Goal: Transaction & Acquisition: Purchase product/service

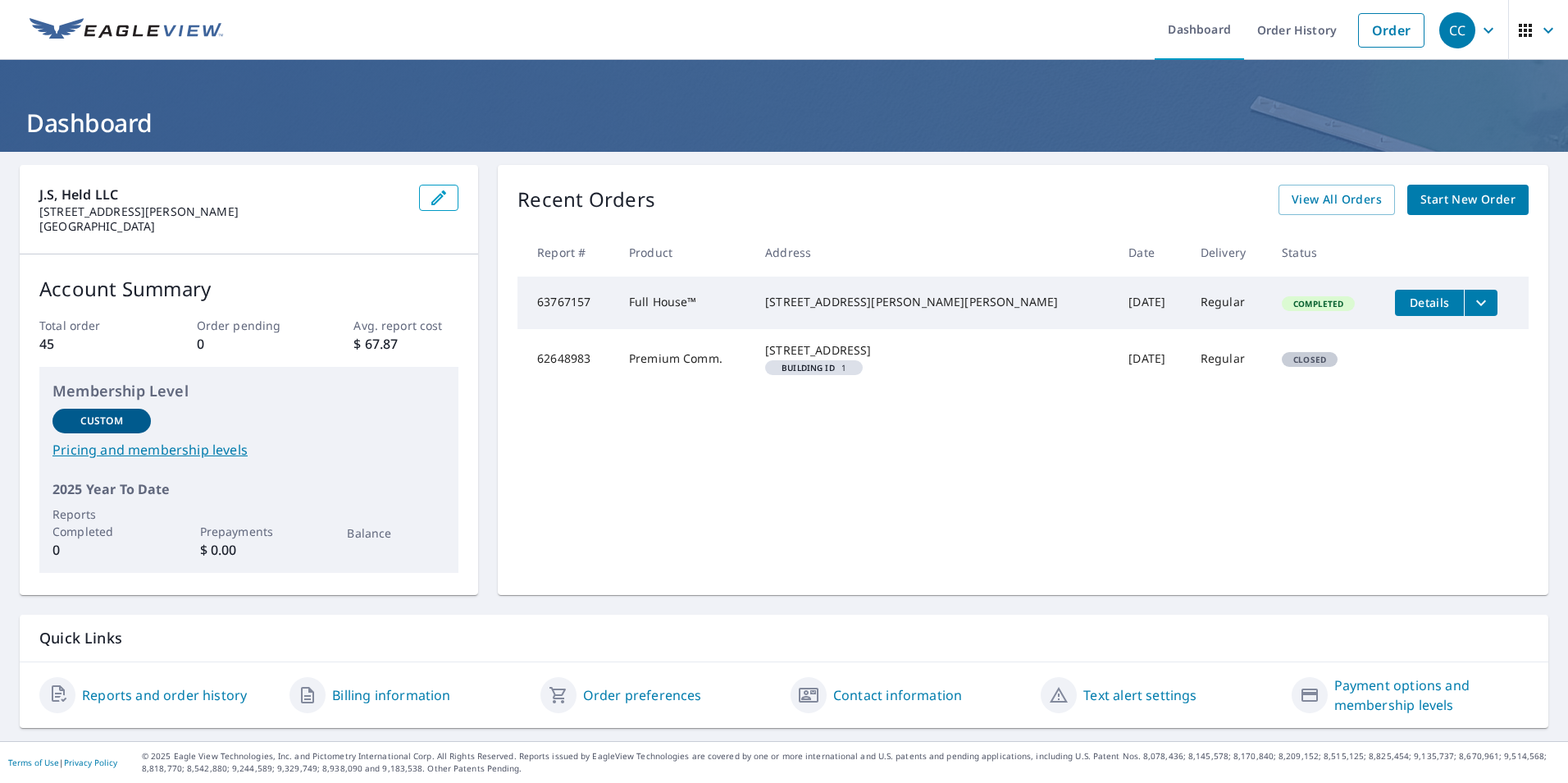
click at [1367, 30] on link "Order" at bounding box center [1391, 30] width 67 height 34
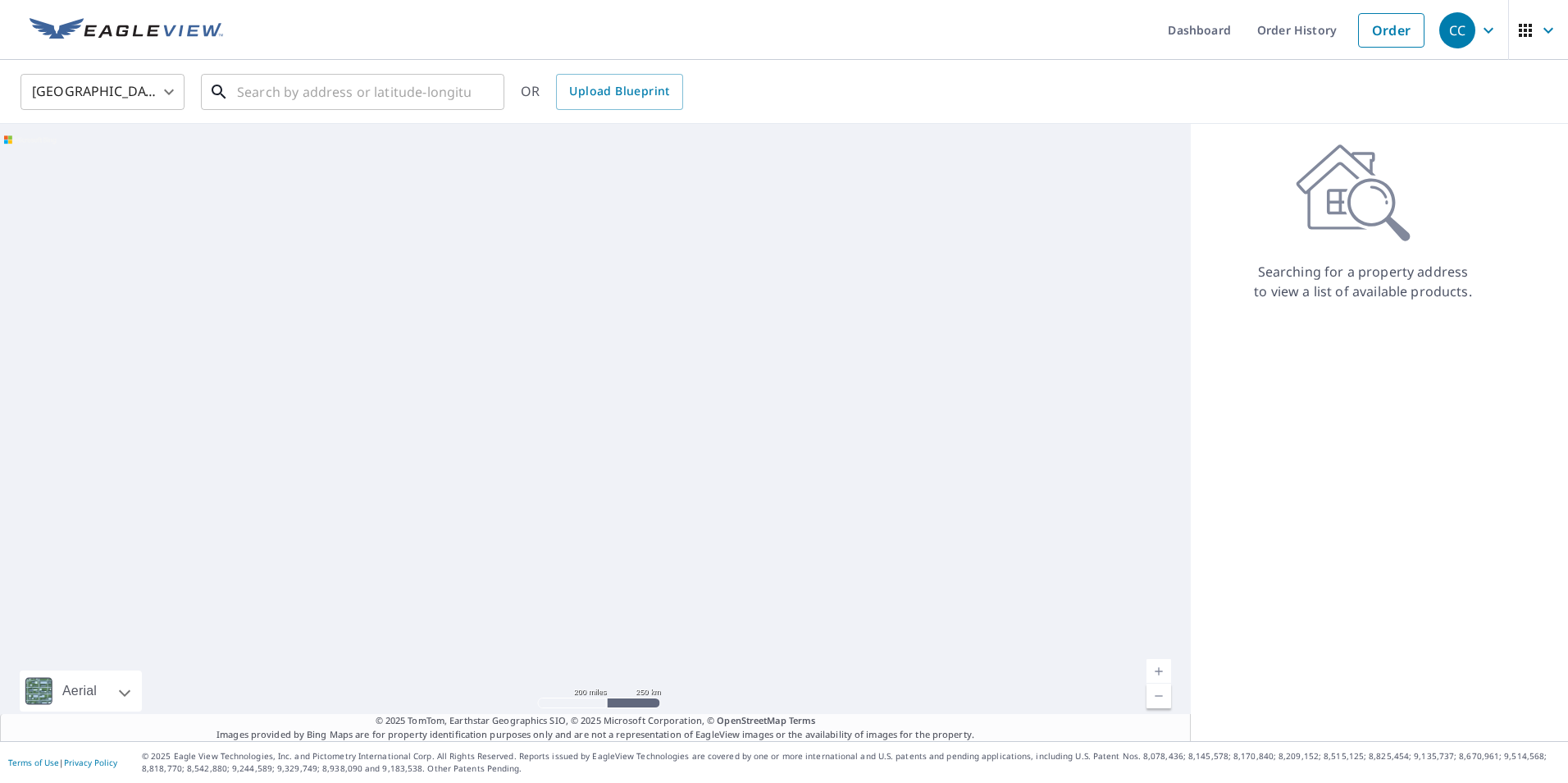
click at [289, 92] on input "text" at bounding box center [354, 91] width 234 height 46
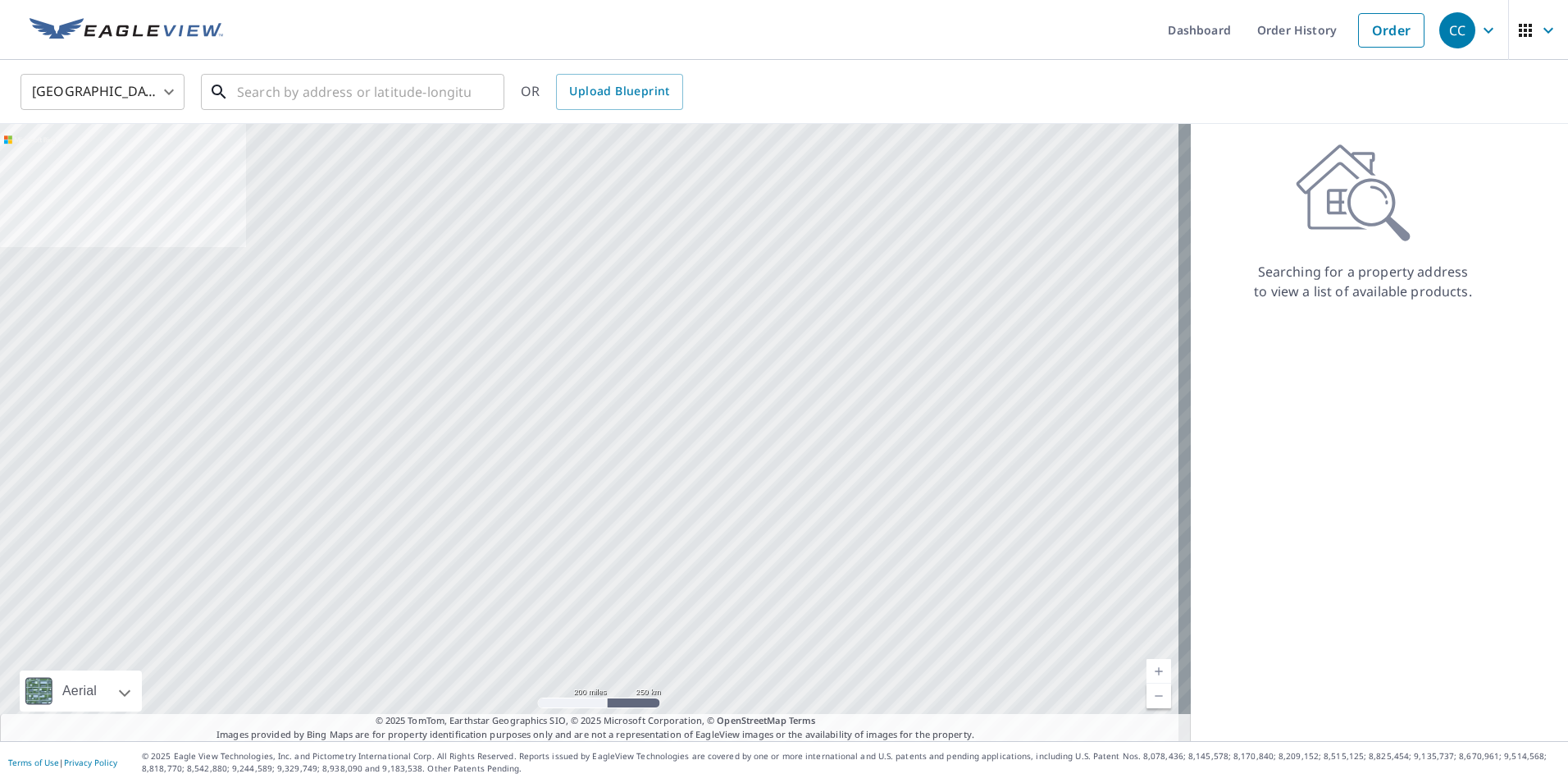
click at [343, 87] on input "text" at bounding box center [354, 91] width 234 height 46
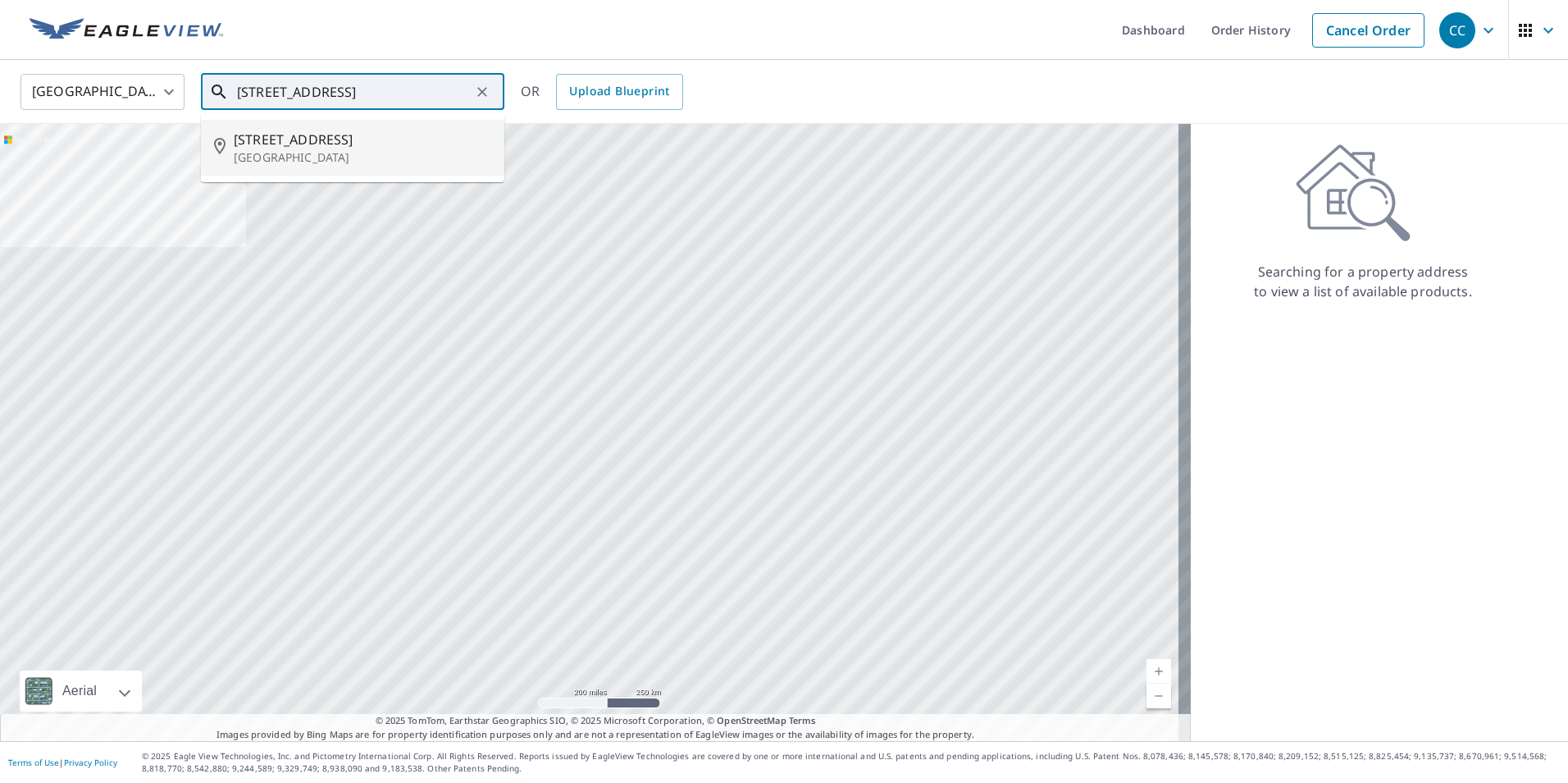
click at [315, 150] on p "[GEOGRAPHIC_DATA]" at bounding box center [363, 157] width 258 height 17
type input "[STREET_ADDRESS]"
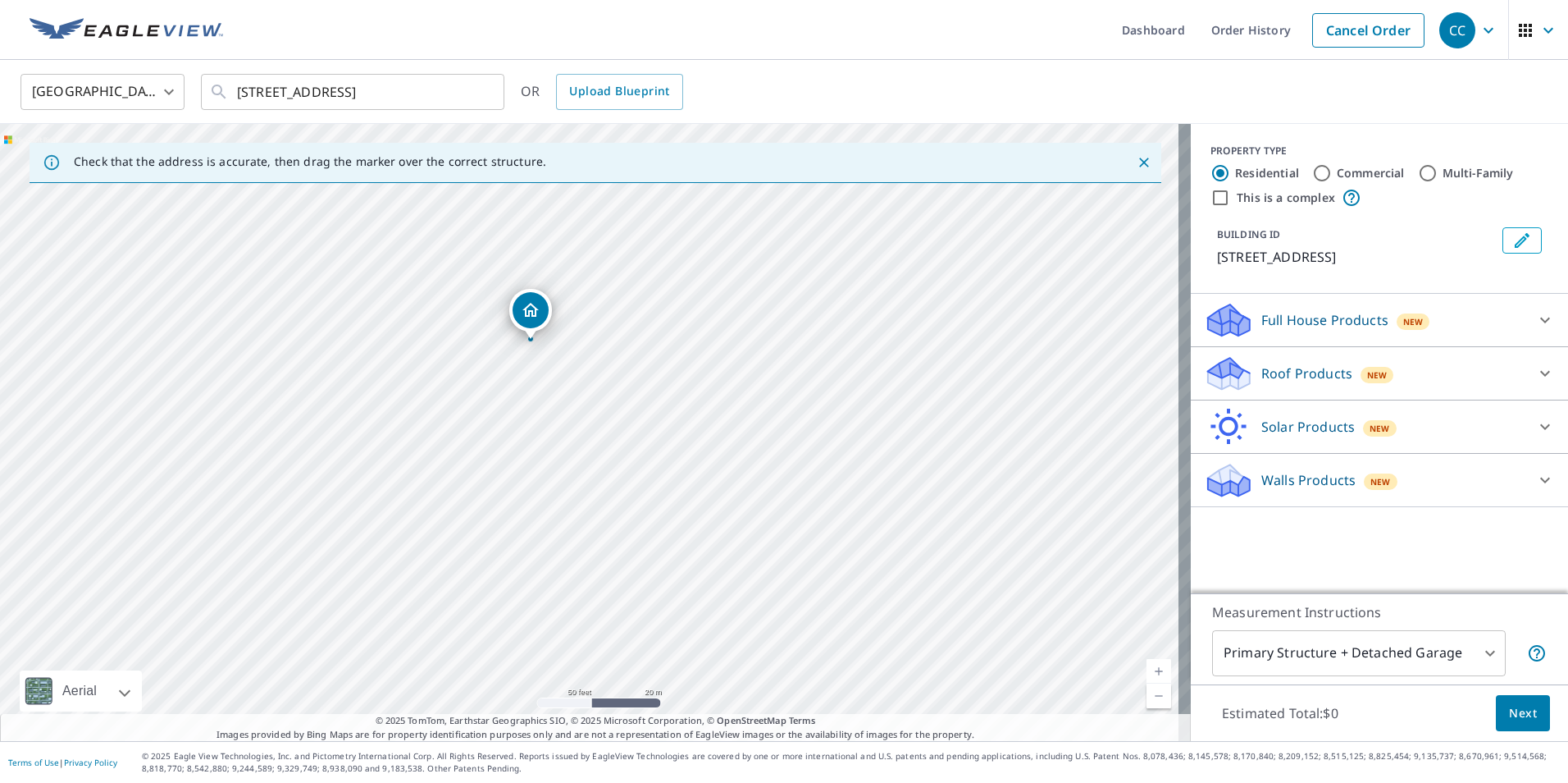
drag, startPoint x: 582, startPoint y: 423, endPoint x: 534, endPoint y: 314, distance: 119.1
click at [1283, 375] on p "Roof Products" at bounding box center [1307, 373] width 91 height 20
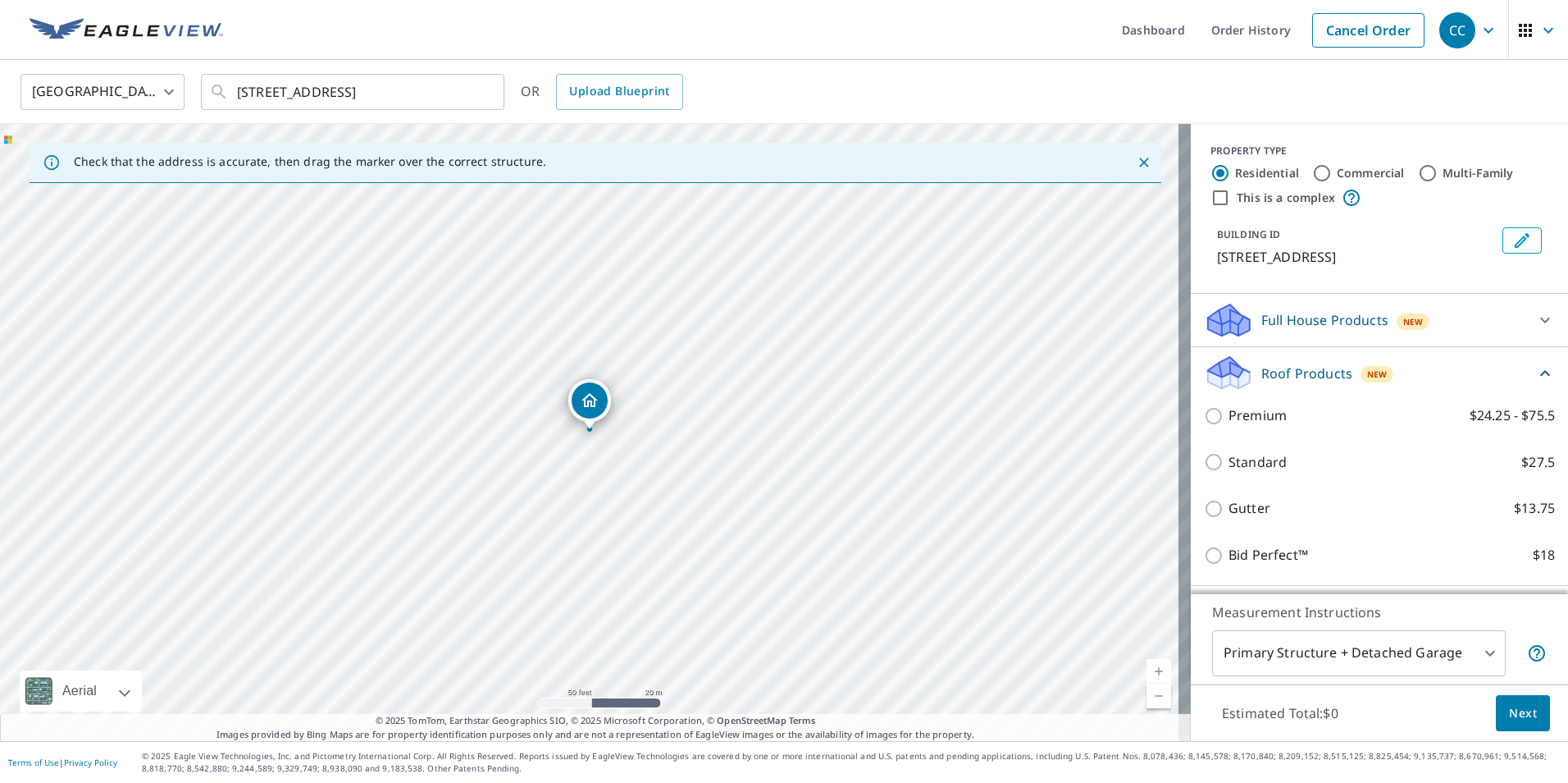
click at [1311, 170] on input "Commercial" at bounding box center [1321, 173] width 20 height 20
radio input "true"
type input "4"
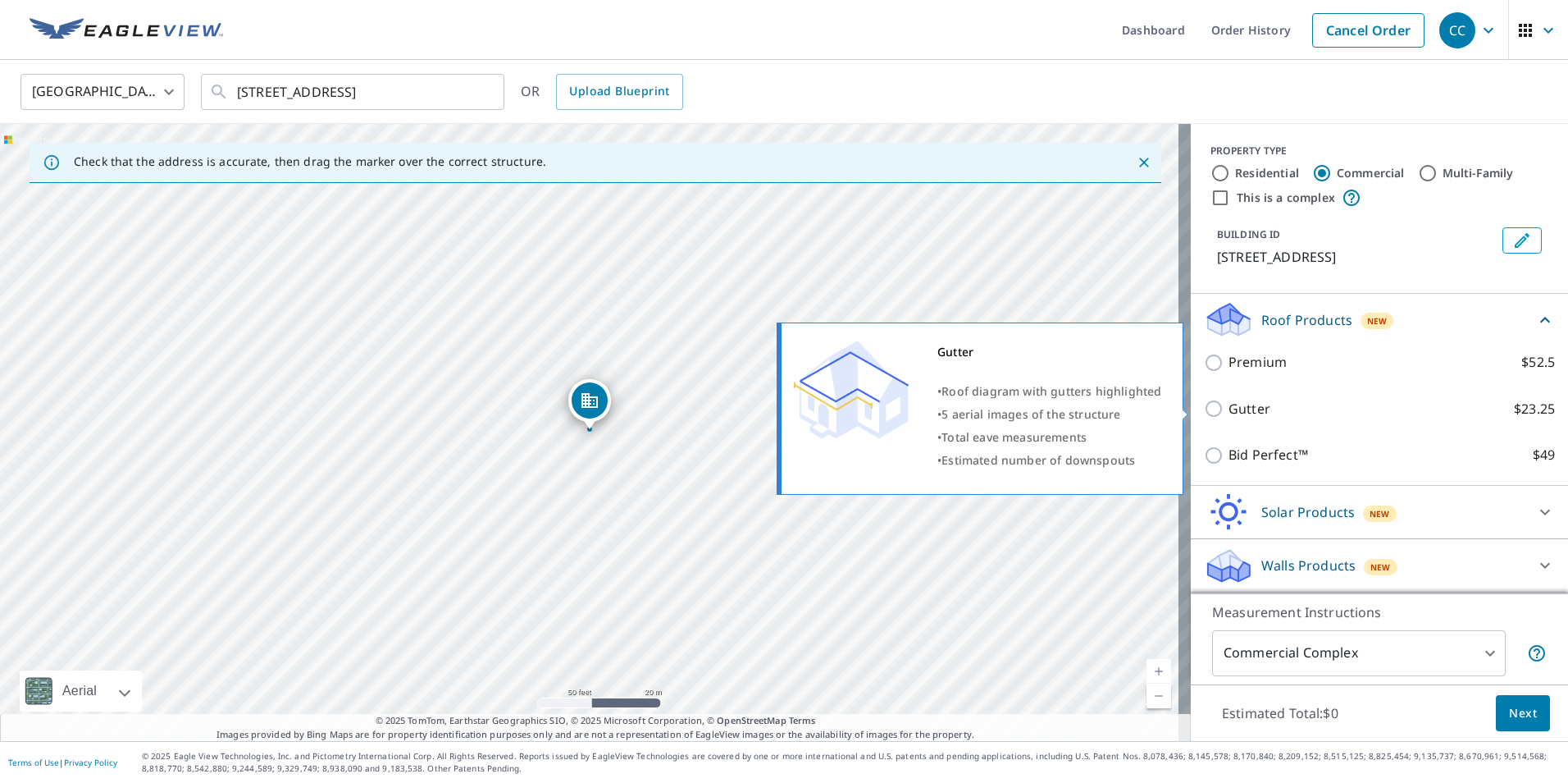
click at [1233, 410] on p "Gutter" at bounding box center [1249, 408] width 42 height 21
click at [1228, 410] on input "Gutter $23.25" at bounding box center [1215, 408] width 25 height 20
checkbox input "true"
type input "2"
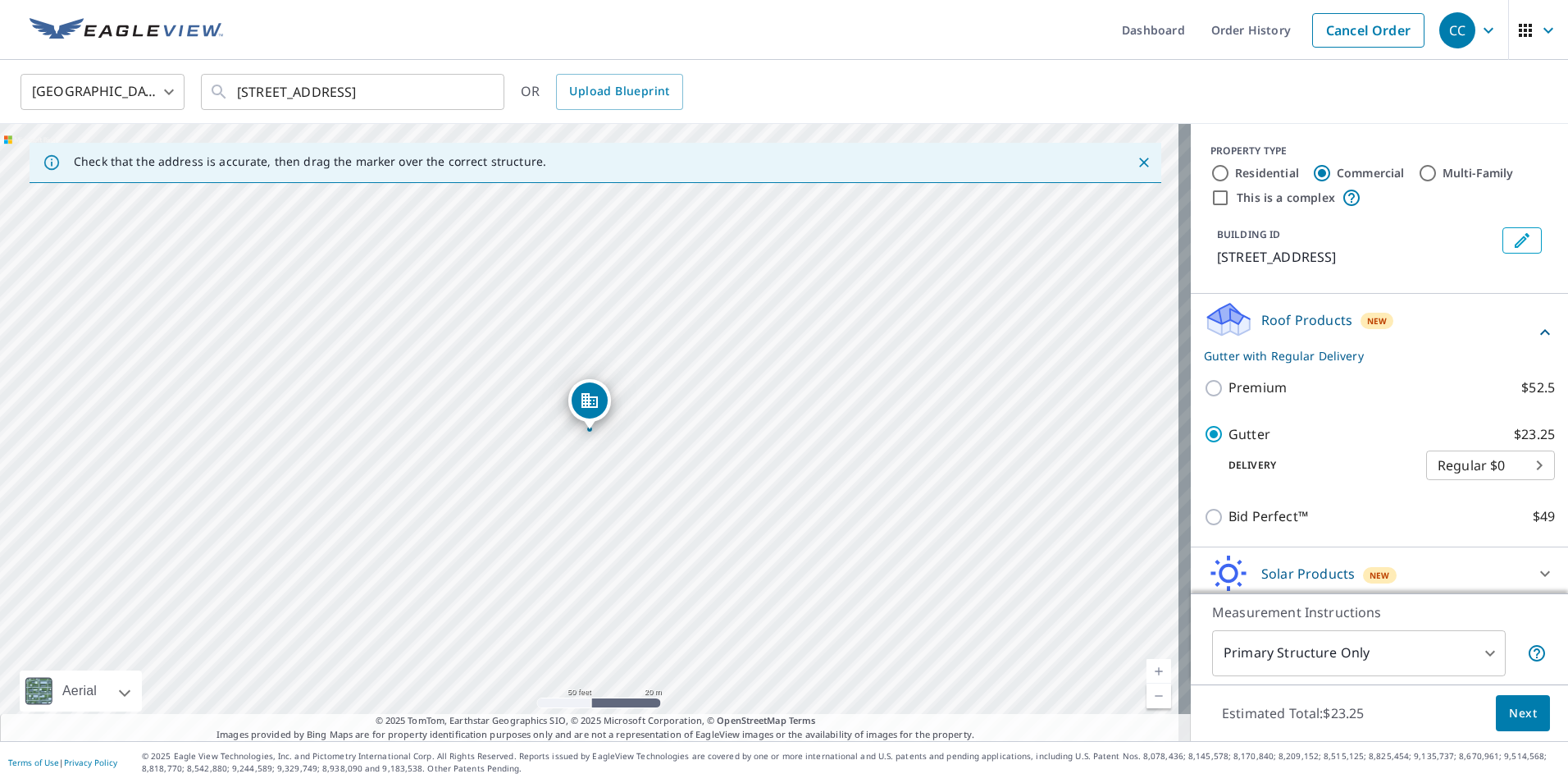
click at [1501, 474] on body "CC CC Dashboard Order History Cancel Order CC [GEOGRAPHIC_DATA] [GEOGRAPHIC_DAT…" at bounding box center [784, 392] width 1568 height 783
click at [1501, 474] on li "Regular $0" at bounding box center [1465, 465] width 129 height 30
drag, startPoint x: 707, startPoint y: 492, endPoint x: 727, endPoint y: 427, distance: 68.0
click at [727, 427] on div "[STREET_ADDRESS]" at bounding box center [595, 432] width 1191 height 617
drag, startPoint x: 801, startPoint y: 329, endPoint x: 776, endPoint y: 339, distance: 26.9
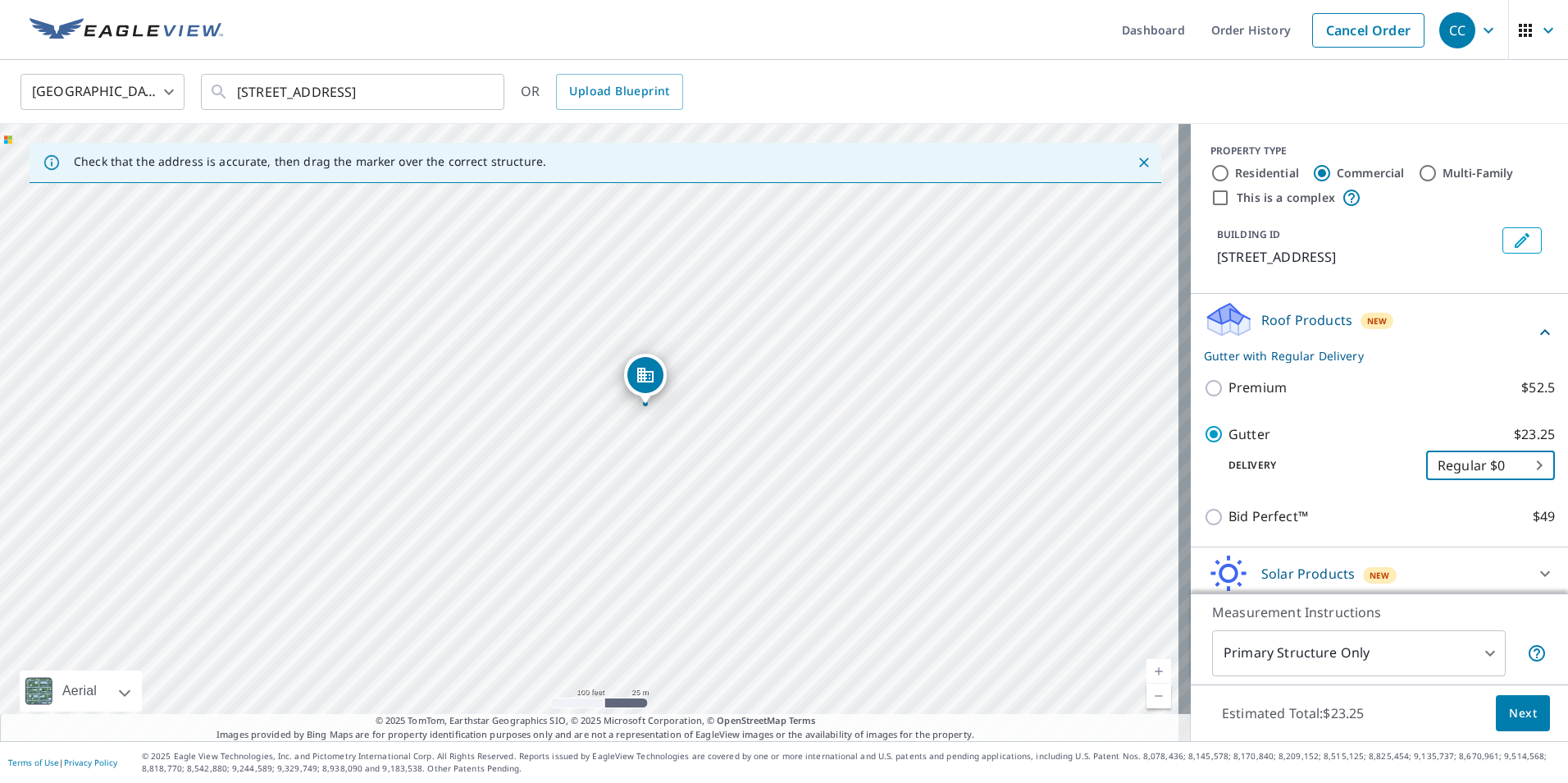
click at [776, 339] on div "[STREET_ADDRESS]" at bounding box center [595, 432] width 1191 height 617
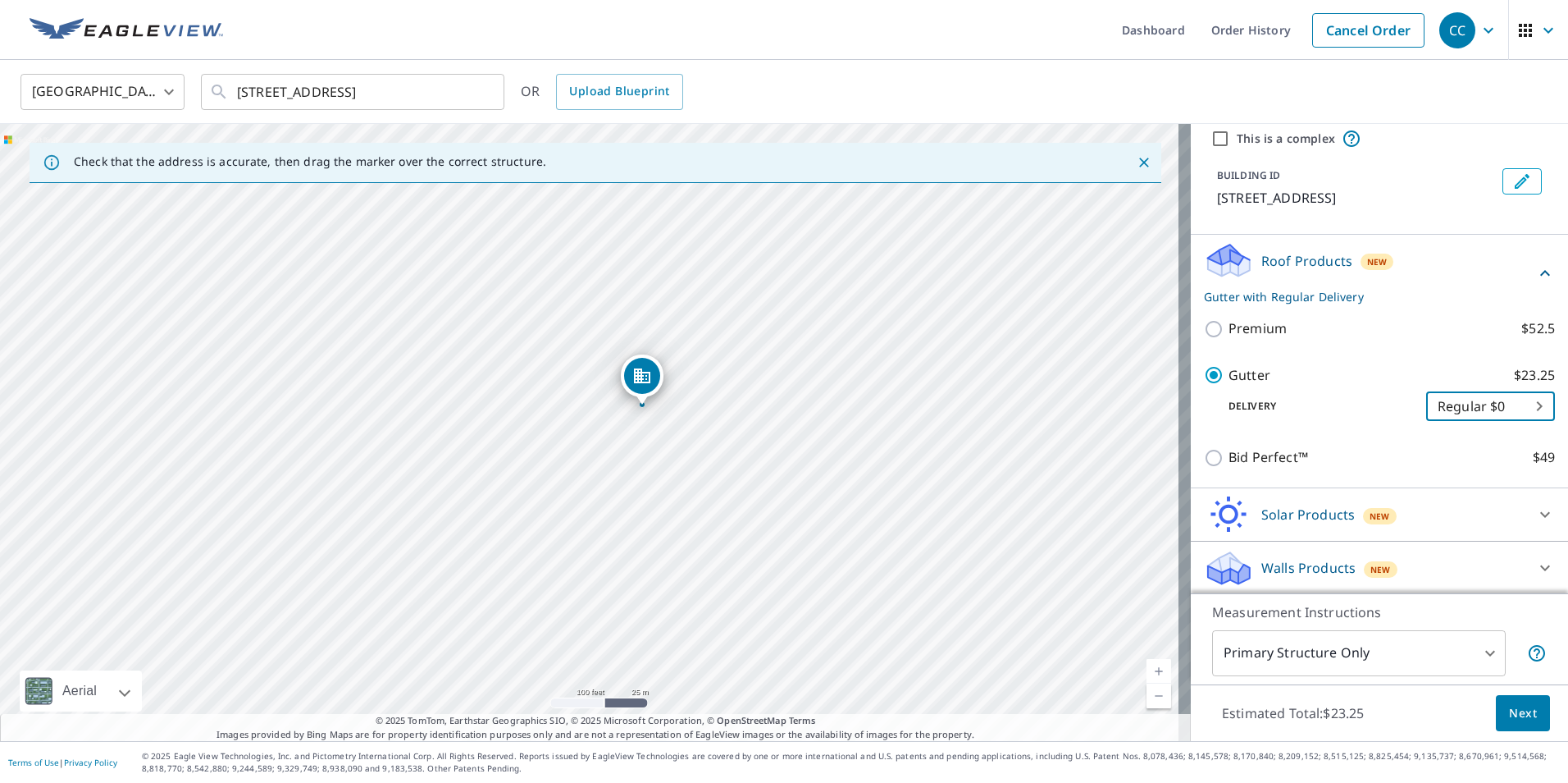
scroll to position [61, 0]
click at [1479, 659] on body "CC CC Dashboard Order History Cancel Order CC [GEOGRAPHIC_DATA] [GEOGRAPHIC_DAT…" at bounding box center [784, 392] width 1568 height 783
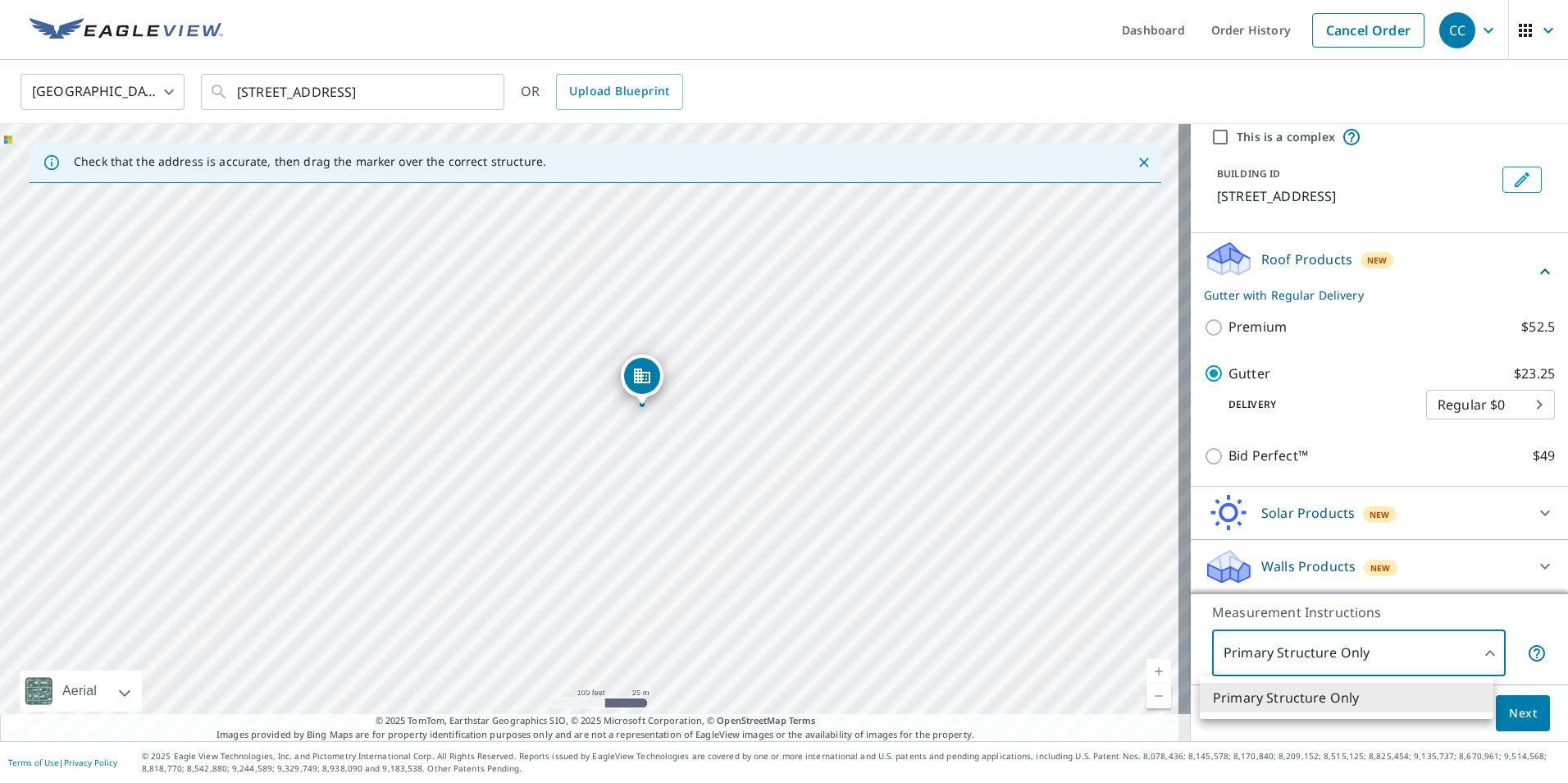
click at [1479, 659] on div at bounding box center [784, 392] width 1568 height 783
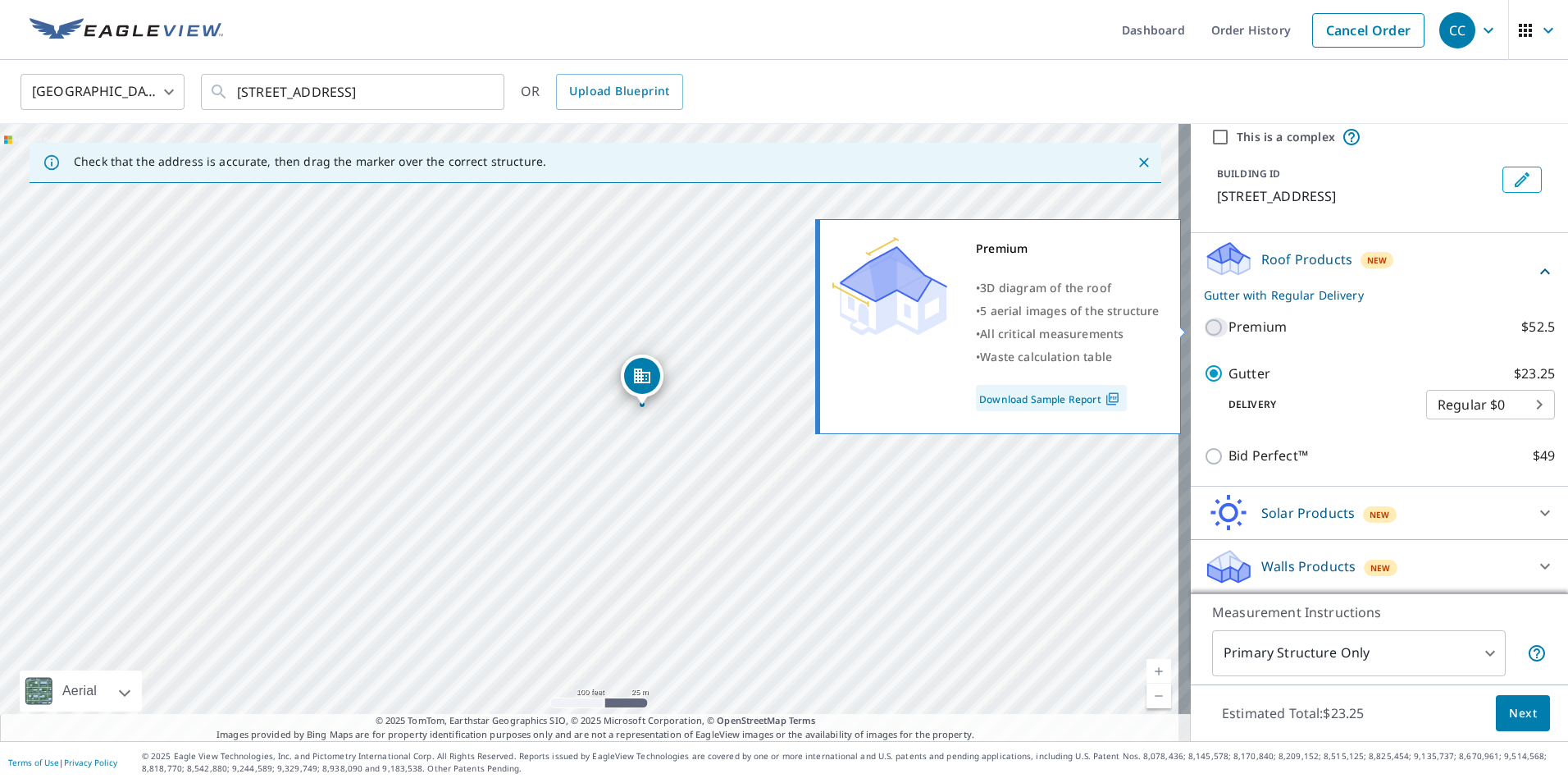
click at [1203, 327] on input "Premium $52.5" at bounding box center [1215, 328] width 25 height 20
checkbox input "true"
checkbox input "false"
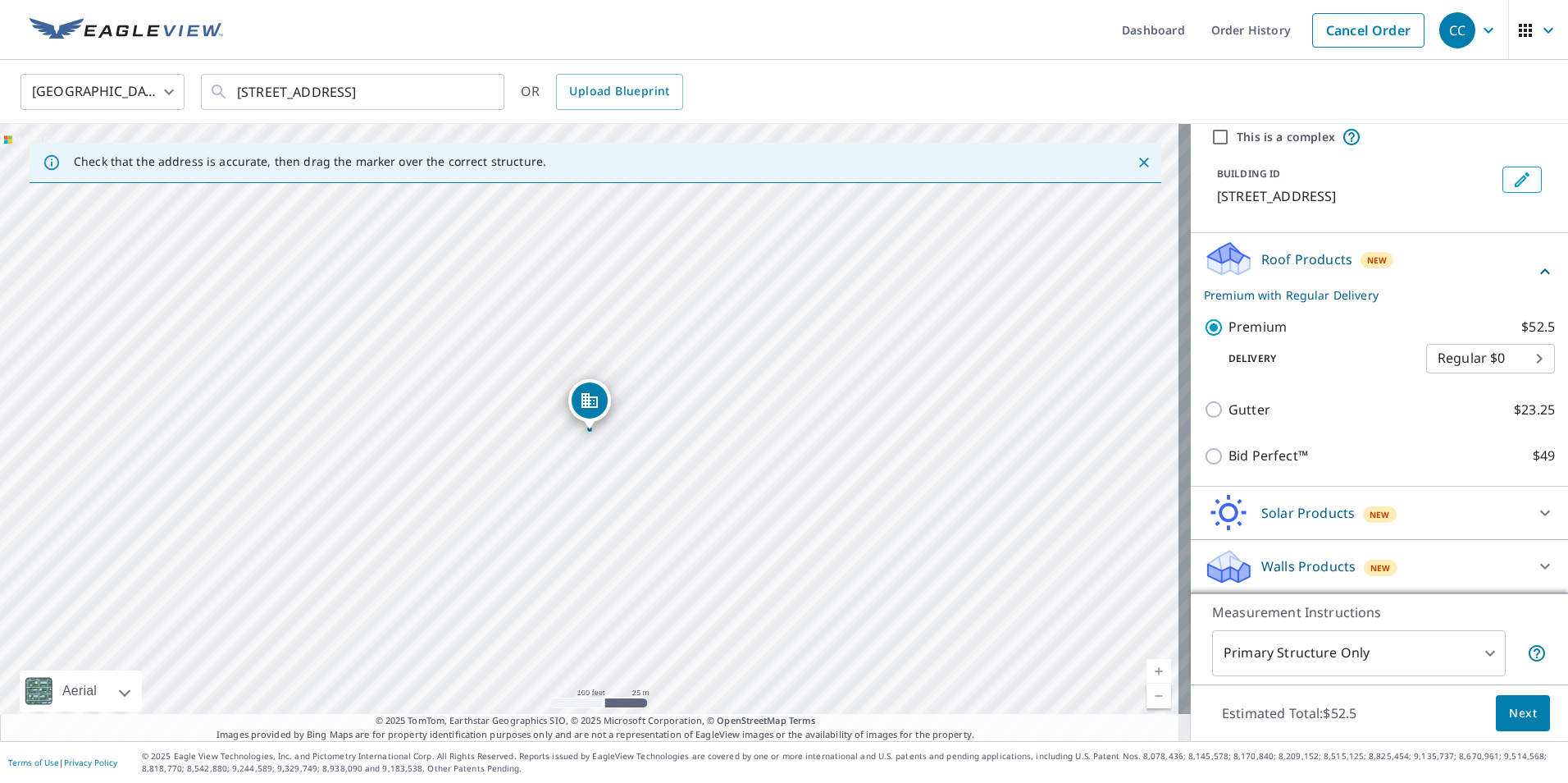
click at [1509, 719] on span "Next" at bounding box center [1523, 713] width 28 height 21
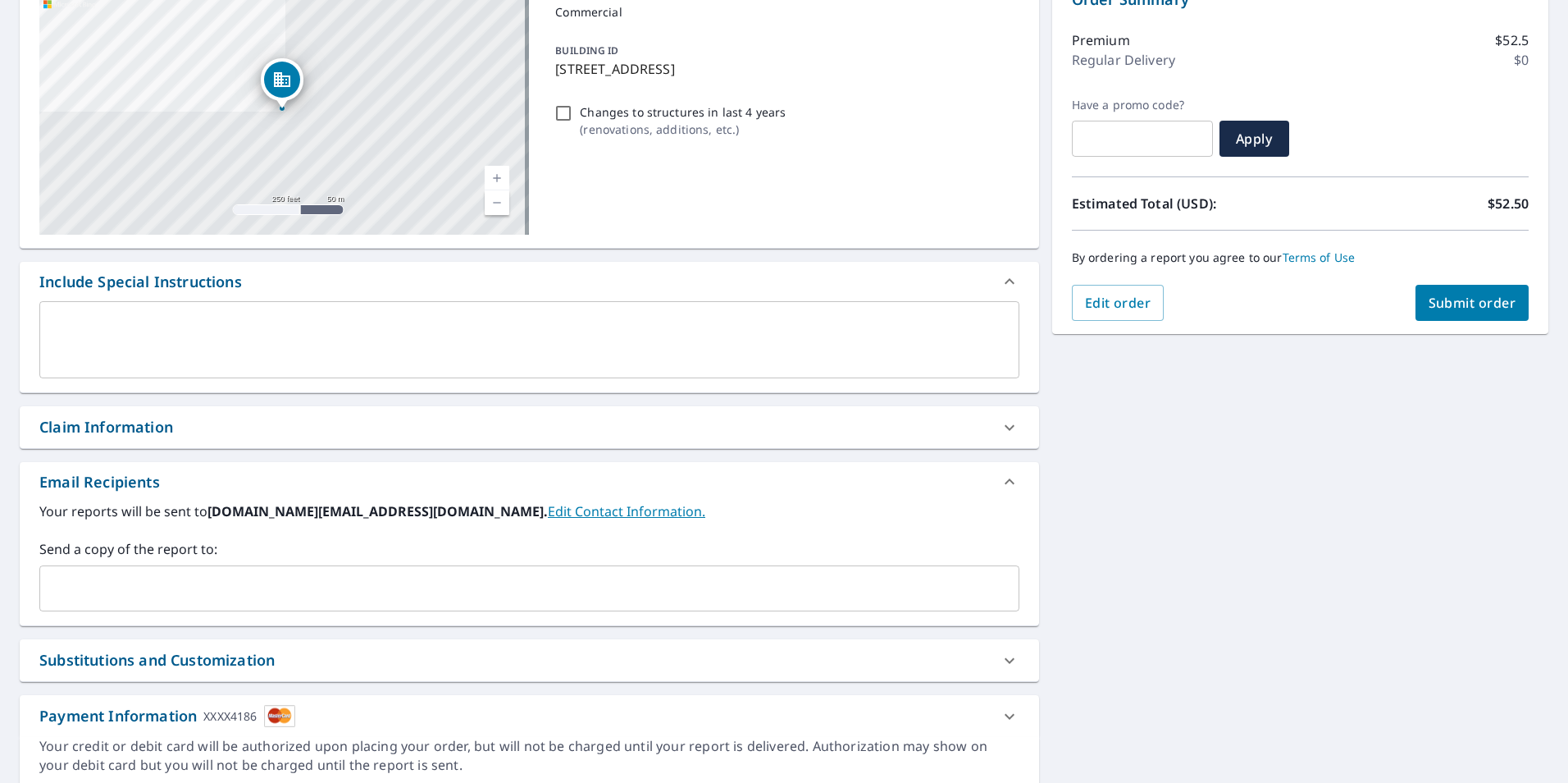
scroll to position [4, 0]
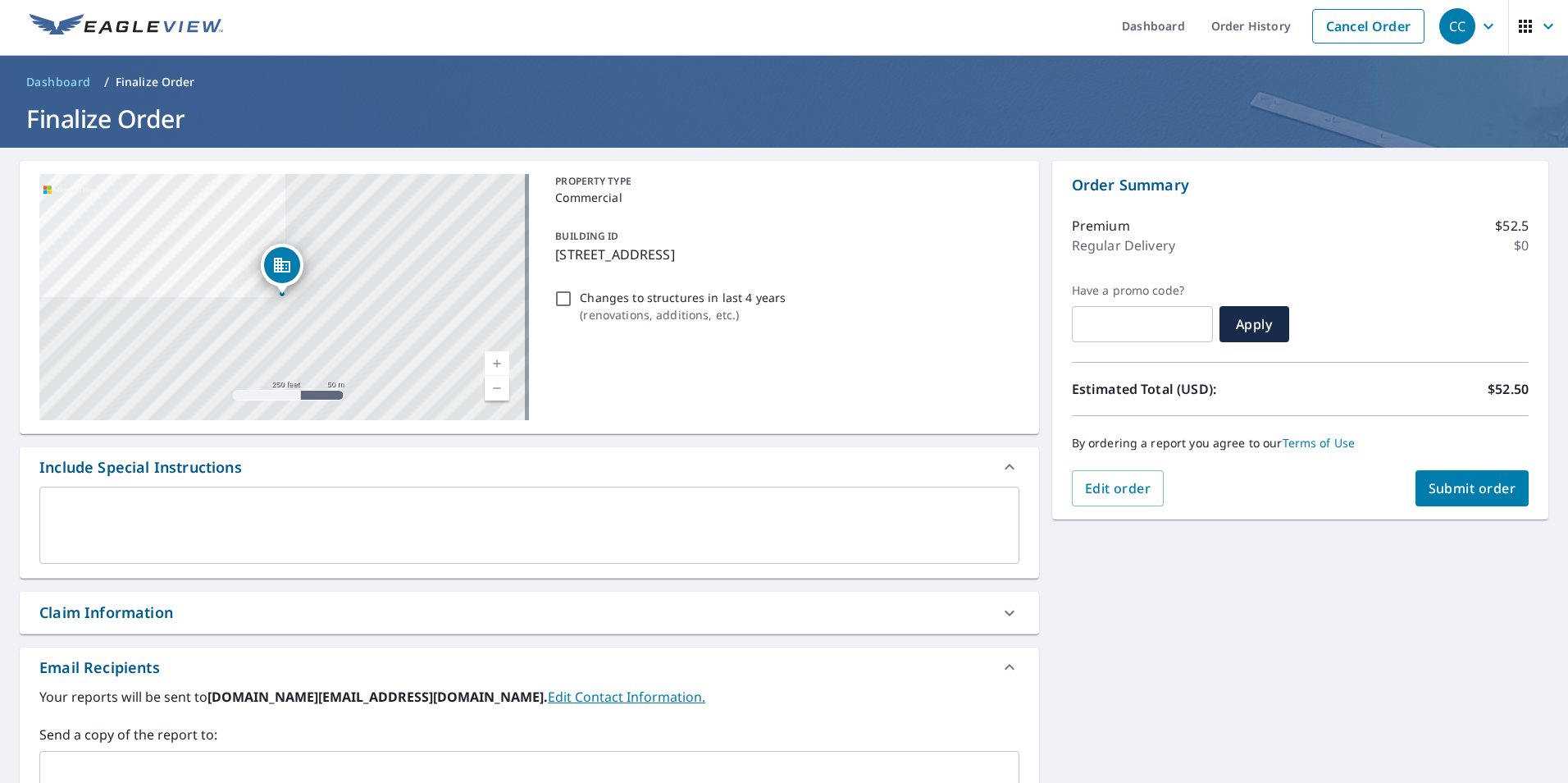
click at [1454, 498] on button "Submit order" at bounding box center [1473, 488] width 114 height 36
